Goal: Task Accomplishment & Management: Complete application form

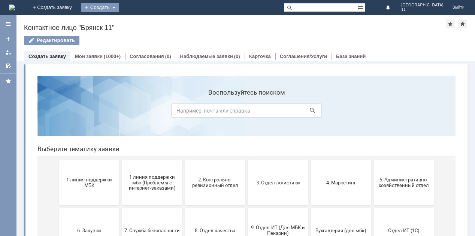
click at [119, 6] on div "Создать" at bounding box center [100, 7] width 38 height 9
click at [139, 21] on link "Заявка" at bounding box center [110, 22] width 57 height 9
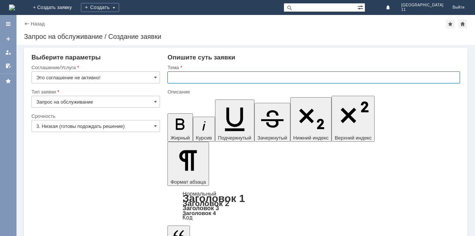
click at [169, 78] on input "text" at bounding box center [313, 77] width 292 height 12
drag, startPoint x: 172, startPoint y: 78, endPoint x: 302, endPoint y: 80, distance: 129.9
click at [302, 83] on input "мбк 11 Брянск. Претензии по поставкам,брак на витрине" at bounding box center [313, 77] width 292 height 12
type input "мбк 11 Брянск. Претензии по поставкам,брак на витрине"
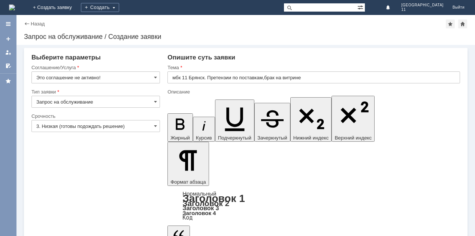
click at [156, 79] on span at bounding box center [155, 77] width 3 height 6
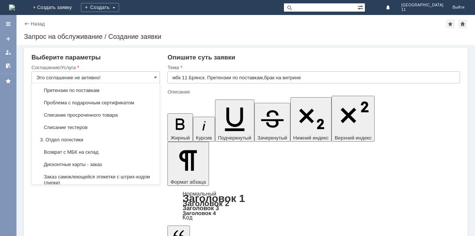
scroll to position [117, 0]
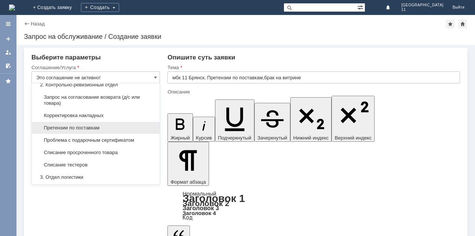
click at [97, 122] on div "Претензии по поставкам" at bounding box center [96, 128] width 128 height 12
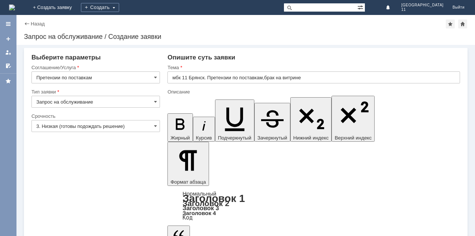
type input "Претензии по поставкам"
click at [154, 125] on span at bounding box center [155, 126] width 3 height 6
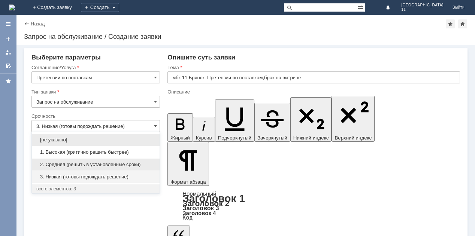
click at [85, 164] on span "2. Средняя (решить в установленные сроки)" at bounding box center [95, 165] width 119 height 6
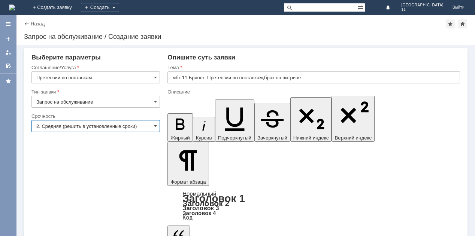
type input "2. Средняя (решить в установленные сроки)"
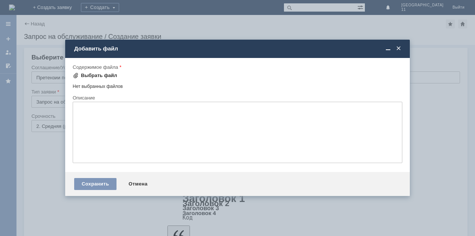
click at [93, 73] on div "Выбрать файл" at bounding box center [99, 76] width 36 height 6
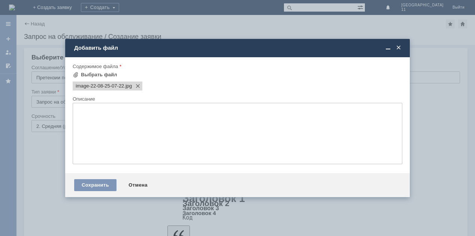
scroll to position [0, 0]
click at [75, 75] on span at bounding box center [76, 75] width 6 height 6
click at [86, 73] on div "Выбрать файл" at bounding box center [99, 75] width 36 height 6
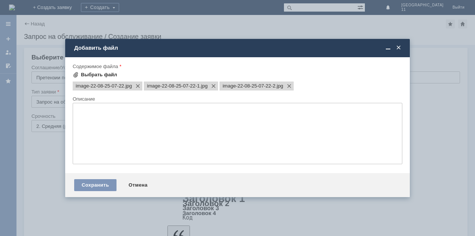
click at [98, 73] on div "Выбрать файл" at bounding box center [99, 75] width 36 height 6
click at [77, 73] on span at bounding box center [76, 75] width 6 height 6
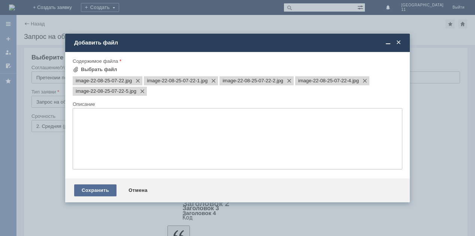
click at [107, 185] on div "Сохранить" at bounding box center [95, 191] width 42 height 12
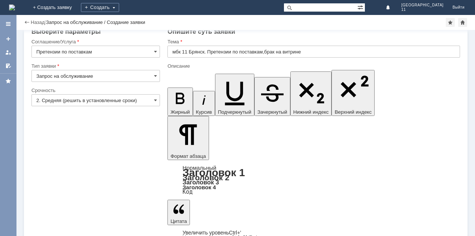
scroll to position [10, 0]
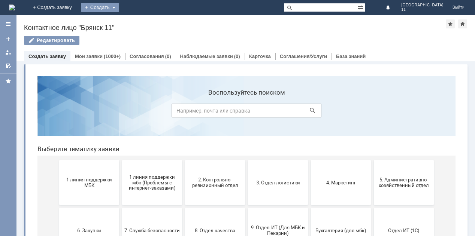
click at [119, 10] on div "Создать" at bounding box center [100, 7] width 38 height 9
click at [139, 22] on link "Заявка" at bounding box center [110, 22] width 57 height 9
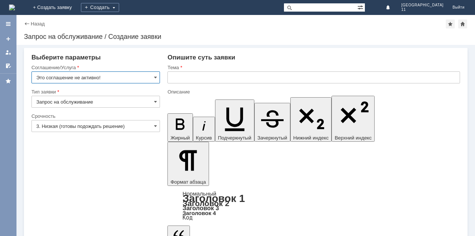
click at [168, 79] on input "text" at bounding box center [313, 77] width 292 height 12
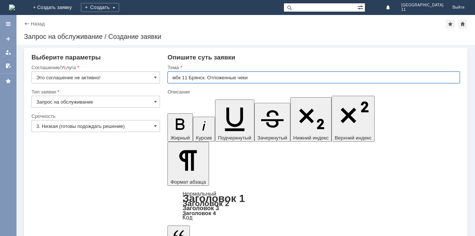
drag, startPoint x: 172, startPoint y: 77, endPoint x: 249, endPoint y: 75, distance: 77.5
click at [249, 75] on input "мбк 11 Брянск. Отложенные чеки" at bounding box center [313, 77] width 292 height 12
type input "мбк 11 Брянск. Отложенные чеки"
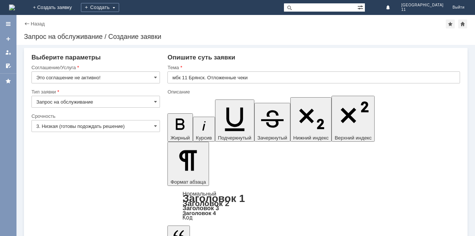
scroll to position [162, 3]
click at [155, 79] on span at bounding box center [155, 77] width 3 height 6
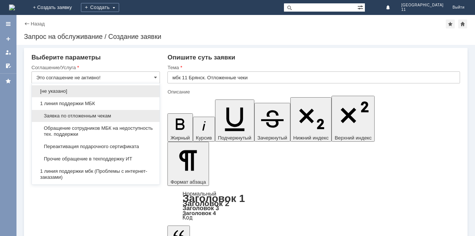
click at [108, 115] on span "Заявка по отложенным чекам" at bounding box center [95, 116] width 119 height 6
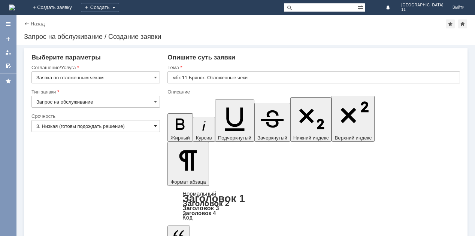
type input "Заявка по отложенным чекам"
click at [154, 128] on span at bounding box center [155, 126] width 3 height 6
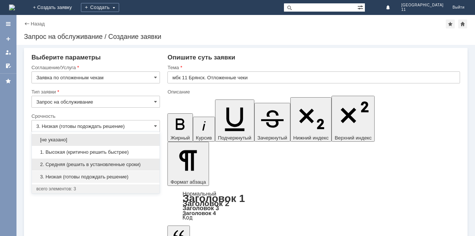
click at [116, 162] on span "2. Средняя (решить в установленные сроки)" at bounding box center [95, 165] width 119 height 6
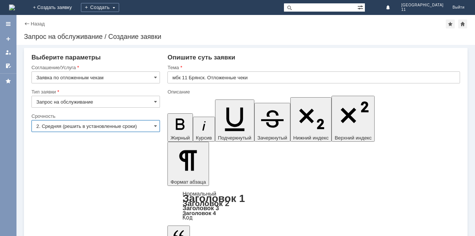
type input "2. Средняя (решить в установленные сроки)"
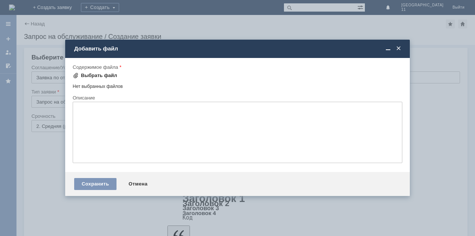
click at [112, 76] on div "Выбрать файл" at bounding box center [99, 76] width 36 height 6
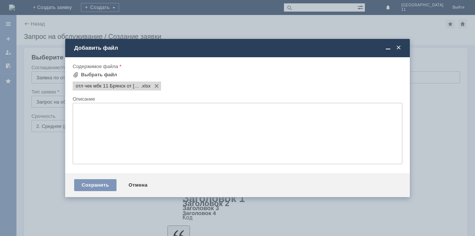
scroll to position [0, 0]
click at [85, 184] on div "Сохранить" at bounding box center [95, 185] width 42 height 12
